Goal: Task Accomplishment & Management: Use online tool/utility

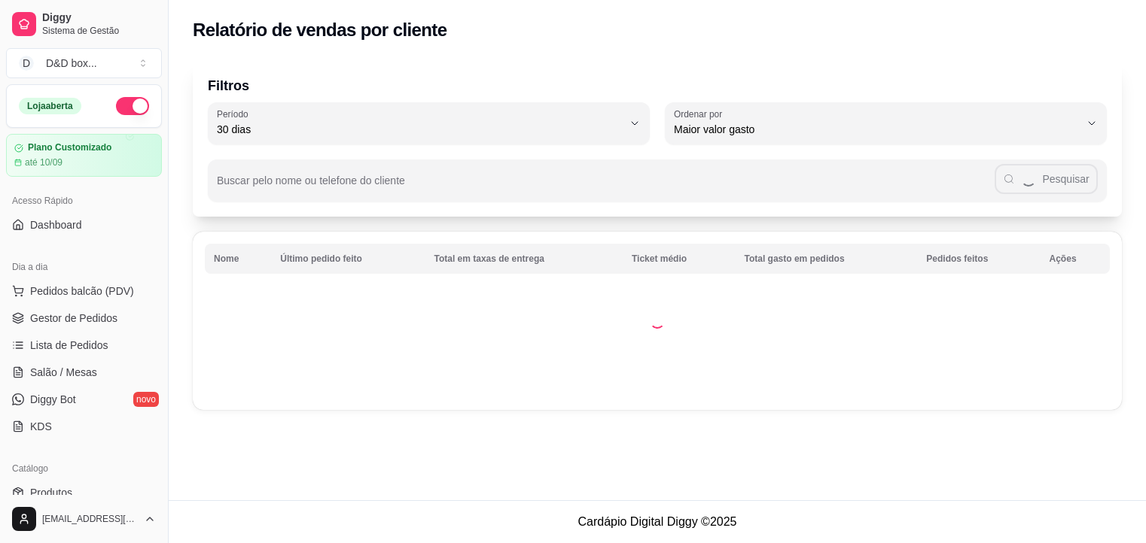
select select "30"
select select "HIGHEST_TOTAL_SPENT_WITH_ORDERS"
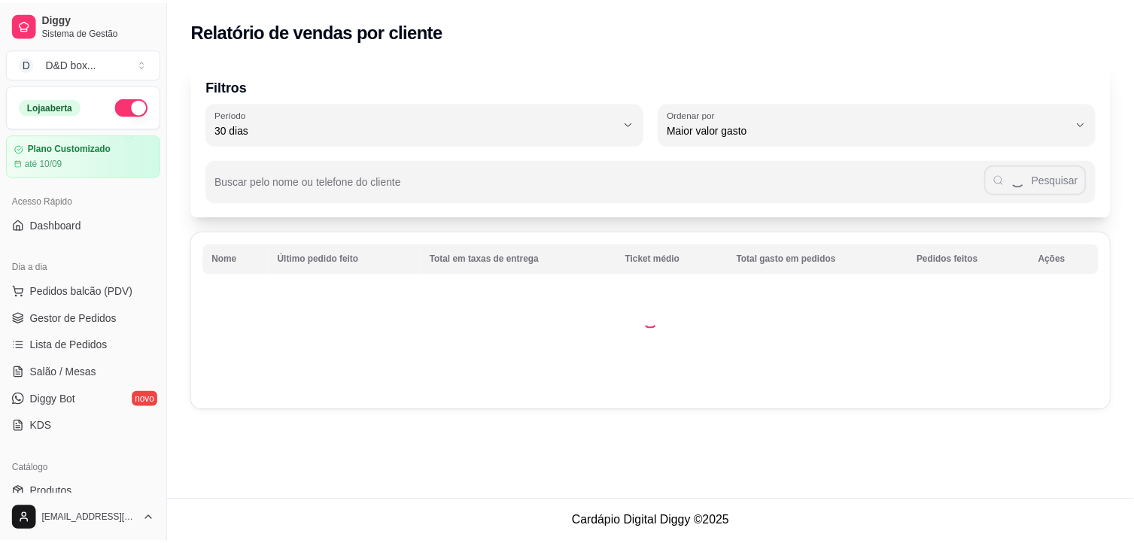
scroll to position [301, 0]
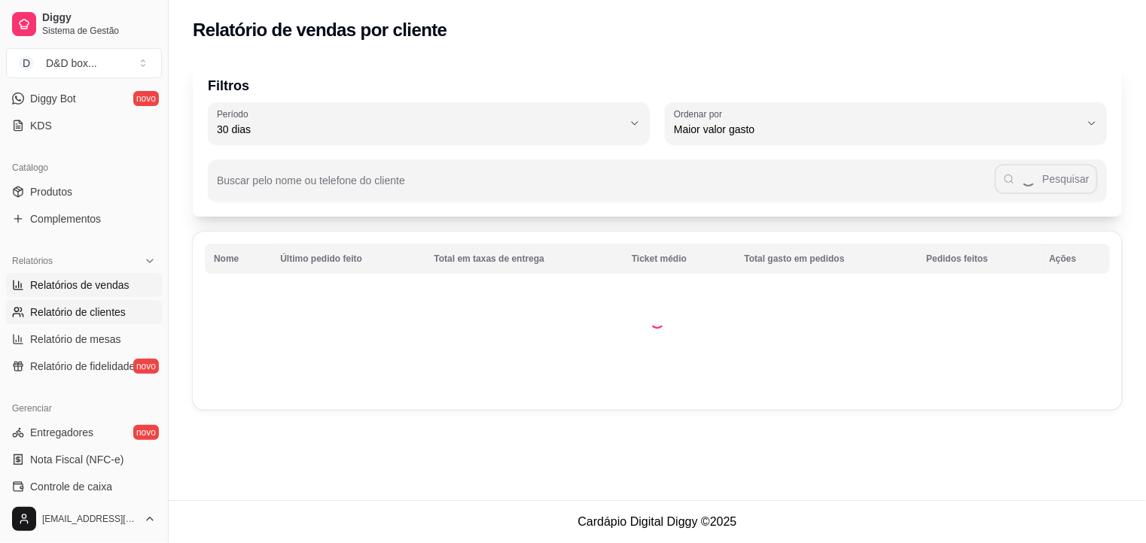
click at [100, 289] on span "Relatórios de vendas" at bounding box center [79, 285] width 99 height 15
select select "ALL"
select select "0"
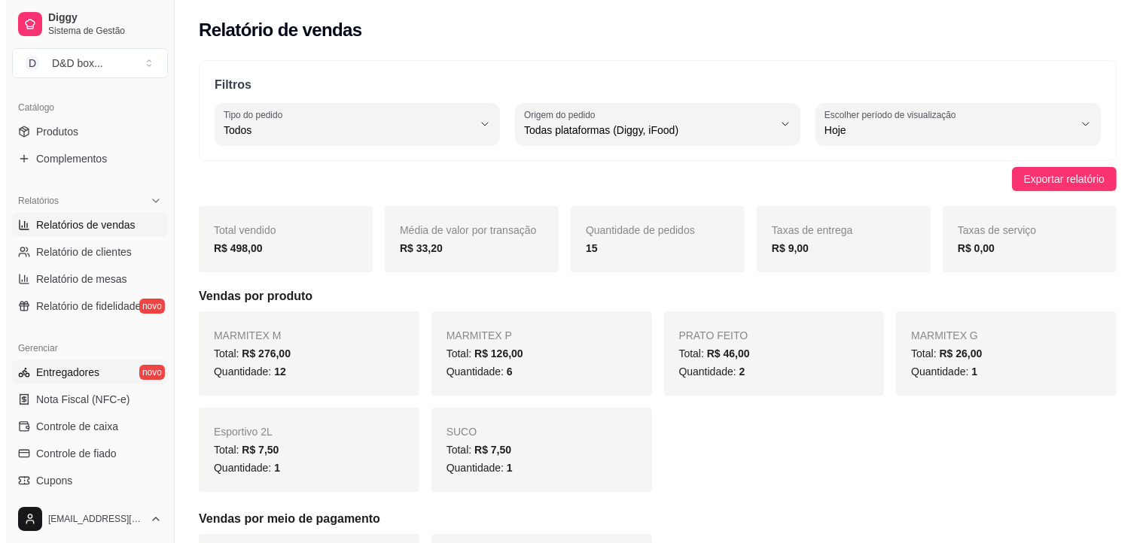
scroll to position [313, 0]
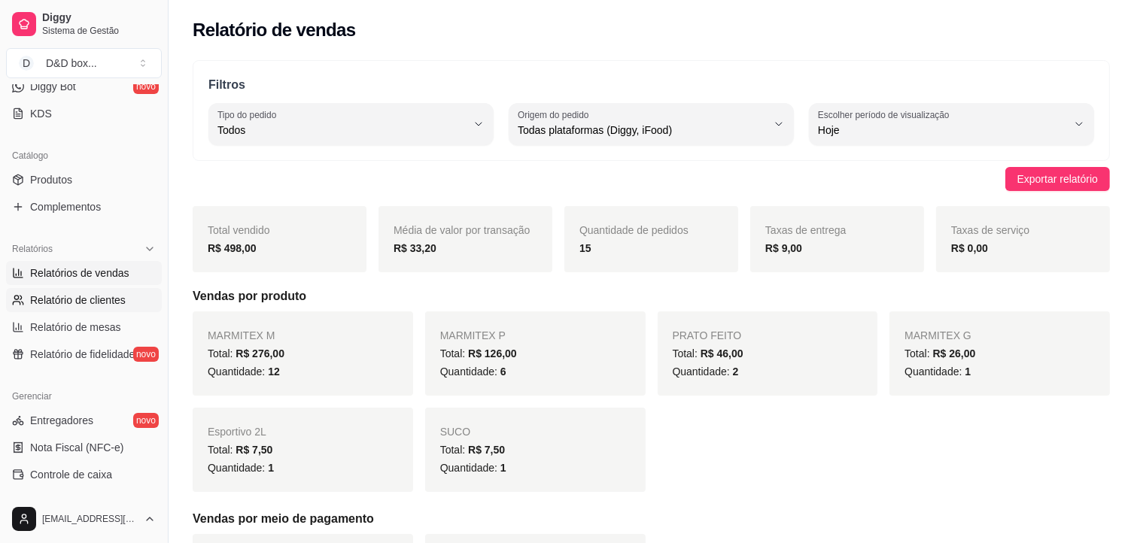
click at [81, 297] on span "Relatório de clientes" at bounding box center [78, 300] width 96 height 15
select select "30"
select select "HIGHEST_TOTAL_SPENT_WITH_ORDERS"
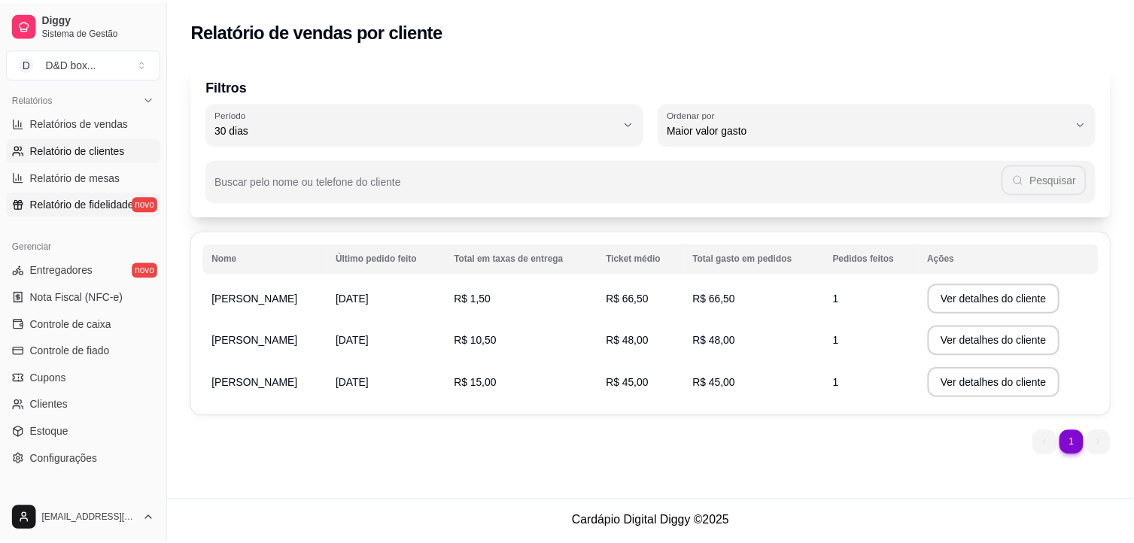
scroll to position [388, 0]
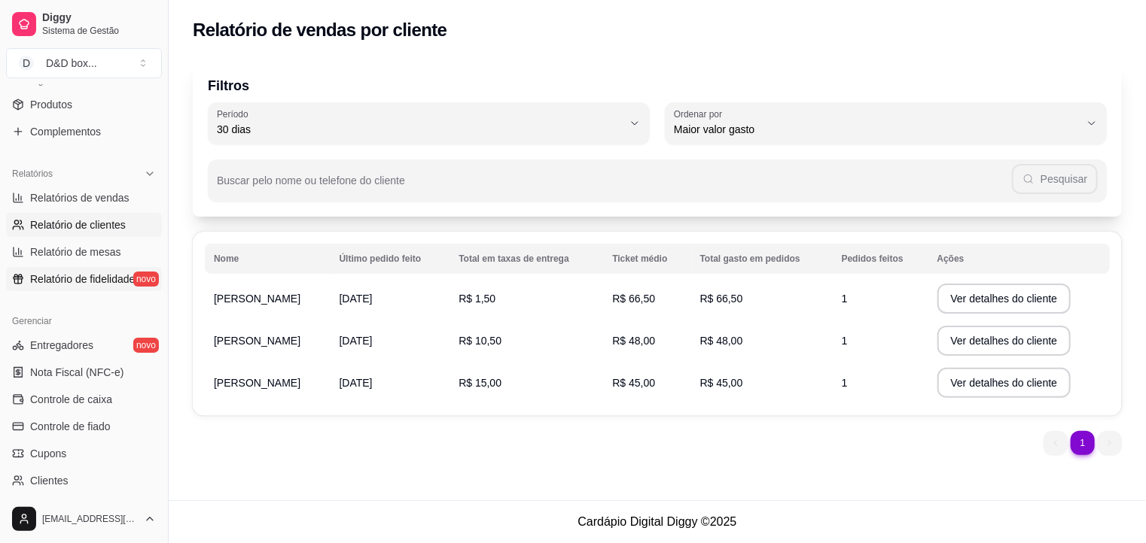
click at [81, 275] on span "Relatório de fidelidade" at bounding box center [82, 279] width 105 height 15
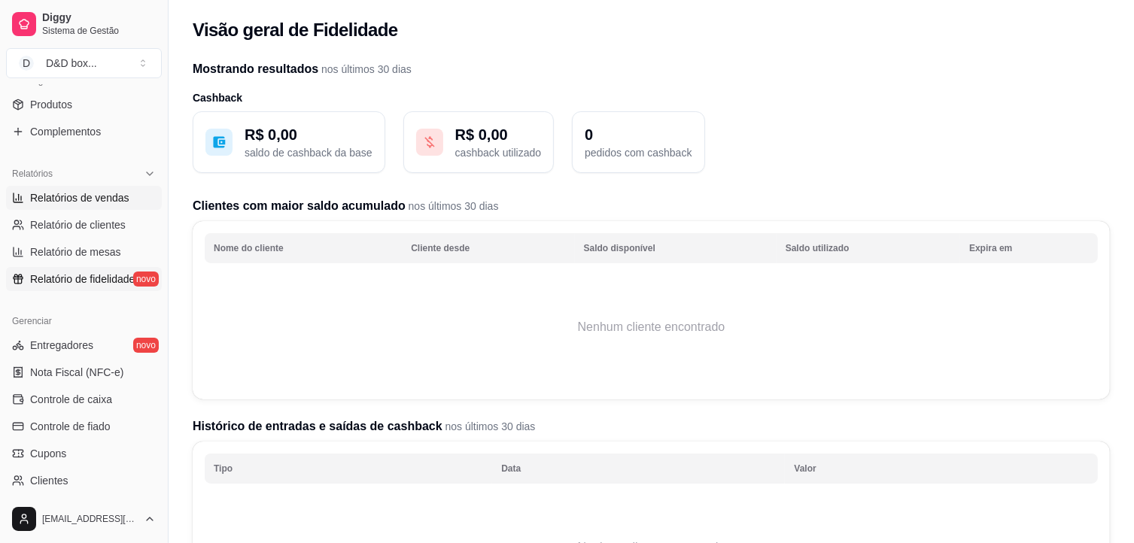
click at [76, 200] on span "Relatórios de vendas" at bounding box center [79, 197] width 99 height 15
select select "ALL"
select select "0"
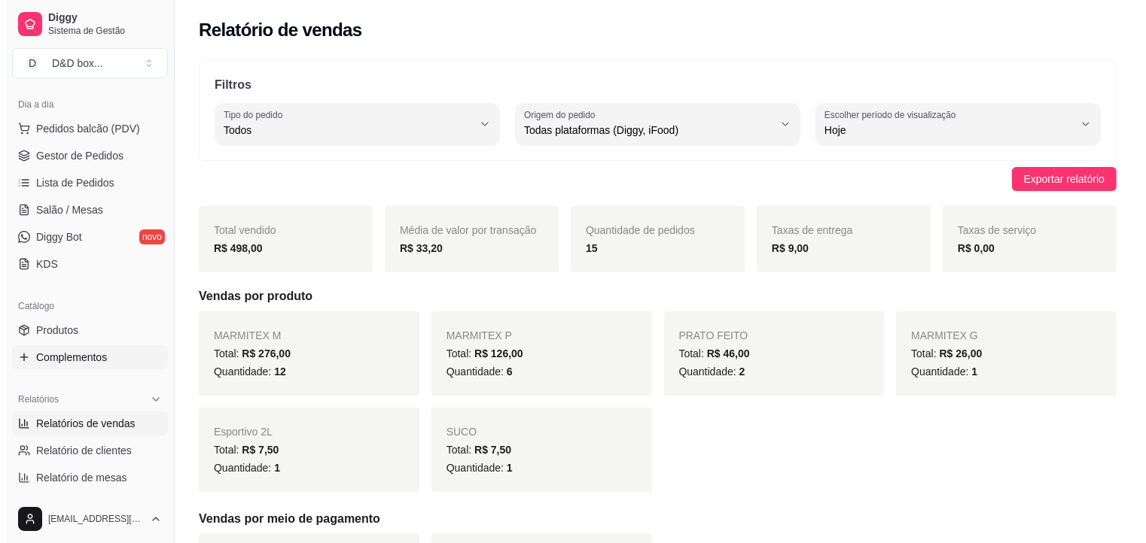
scroll to position [12, 0]
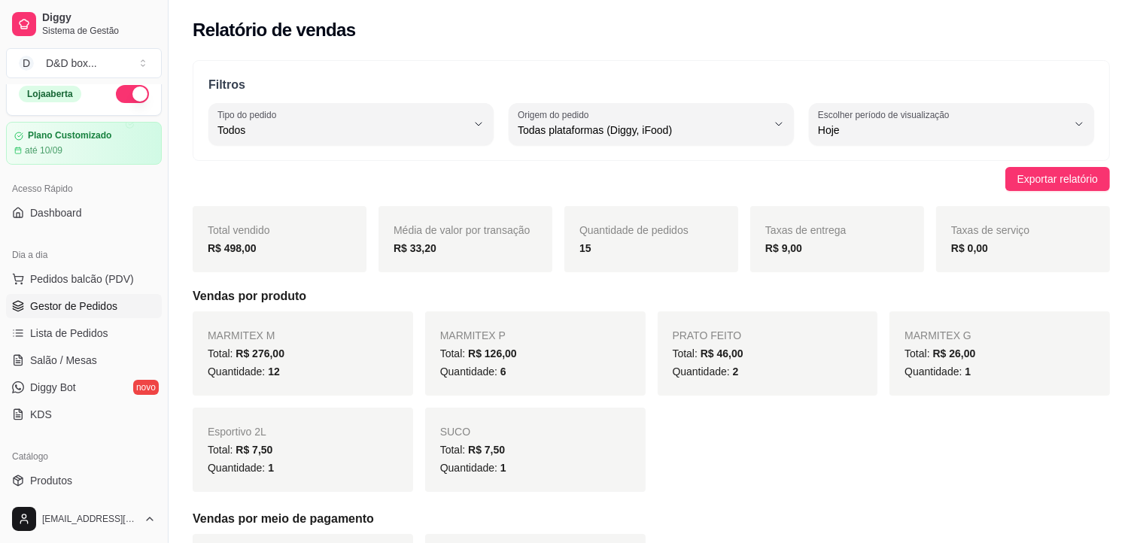
click at [75, 302] on span "Gestor de Pedidos" at bounding box center [73, 306] width 87 height 15
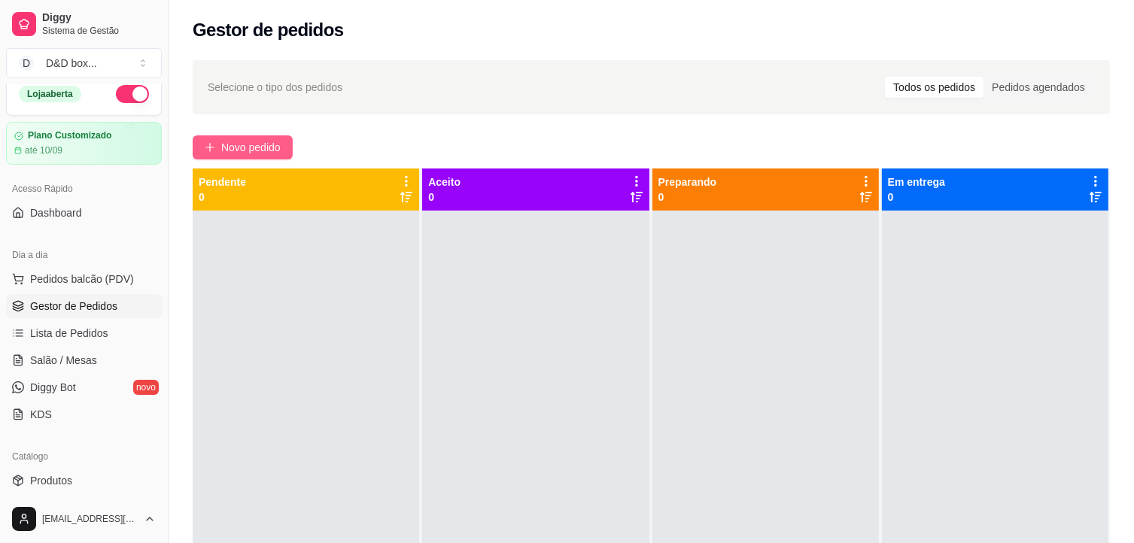
click at [255, 148] on span "Novo pedido" at bounding box center [250, 147] width 59 height 17
